Goal: Task Accomplishment & Management: Use online tool/utility

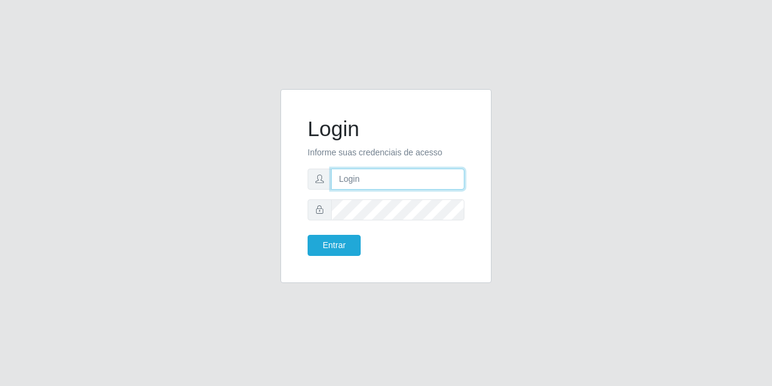
click at [386, 171] on input "text" at bounding box center [397, 179] width 133 height 21
type input "[EMAIL_ADDRESS][DOMAIN_NAME]"
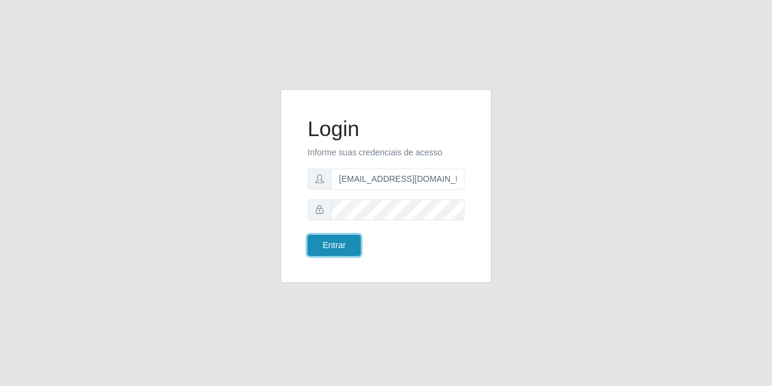
click at [319, 239] on button "Entrar" at bounding box center [334, 245] width 53 height 21
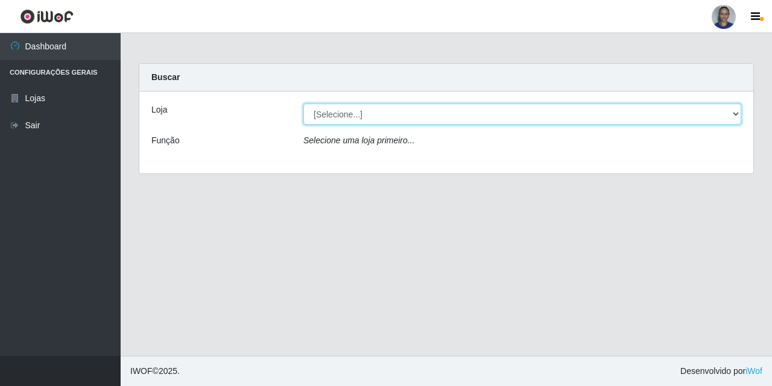
click at [718, 122] on select "[Selecione...] Supermercado [GEOGRAPHIC_DATA]" at bounding box center [522, 114] width 438 height 21
select select "165"
click at [303, 104] on select "[Selecione...] Supermercado [GEOGRAPHIC_DATA]" at bounding box center [522, 114] width 438 height 21
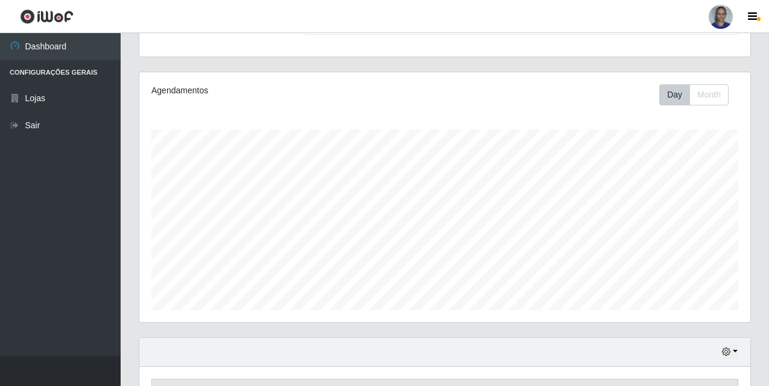
scroll to position [301, 0]
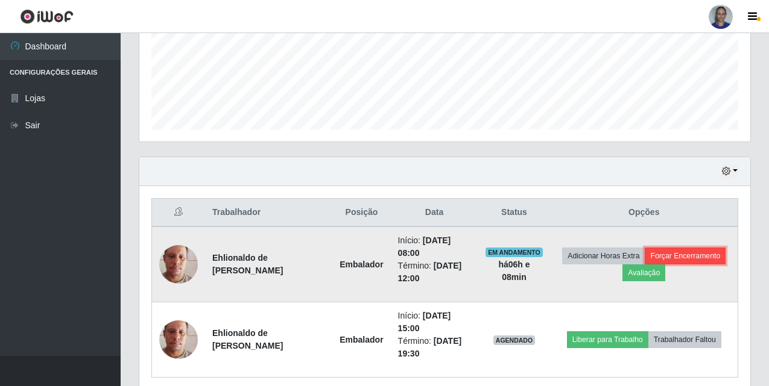
click at [666, 256] on button "Forçar Encerramento" at bounding box center [685, 256] width 81 height 17
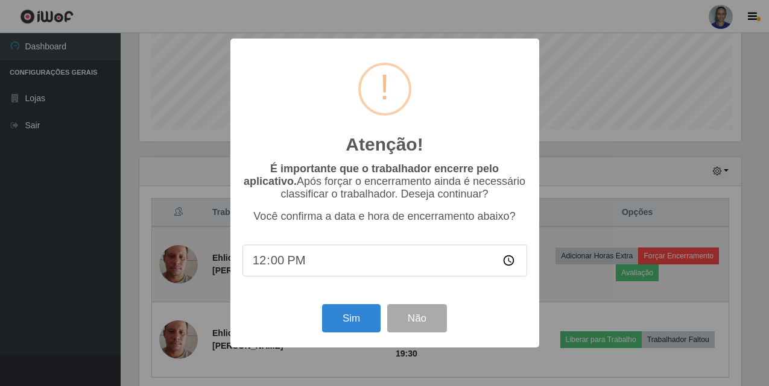
scroll to position [250, 605]
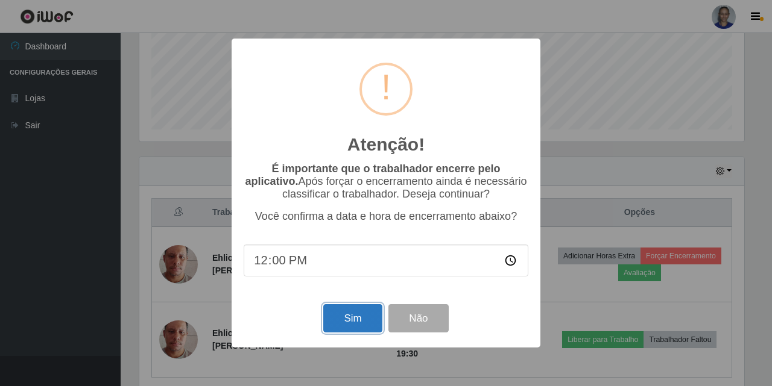
click at [335, 319] on button "Sim" at bounding box center [352, 318] width 58 height 28
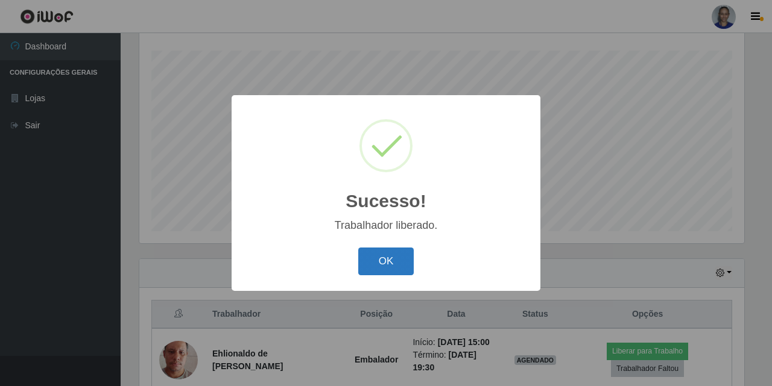
click at [387, 252] on button "OK" at bounding box center [386, 262] width 56 height 28
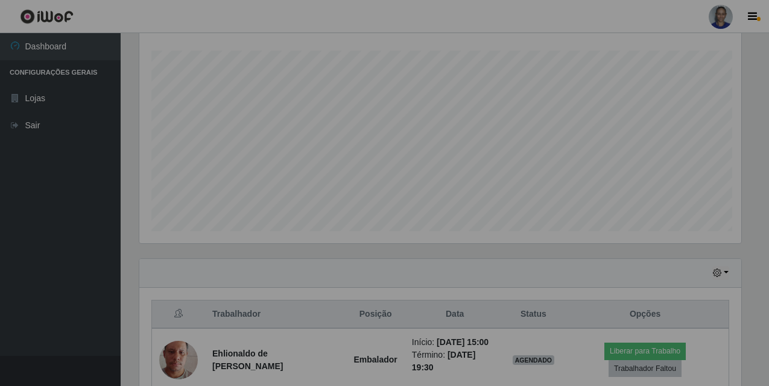
scroll to position [250, 611]
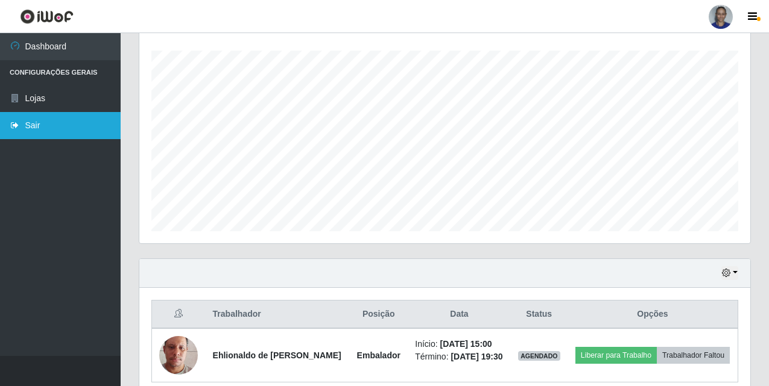
click at [37, 135] on link "Sair" at bounding box center [60, 125] width 121 height 27
